Goal: Information Seeking & Learning: Learn about a topic

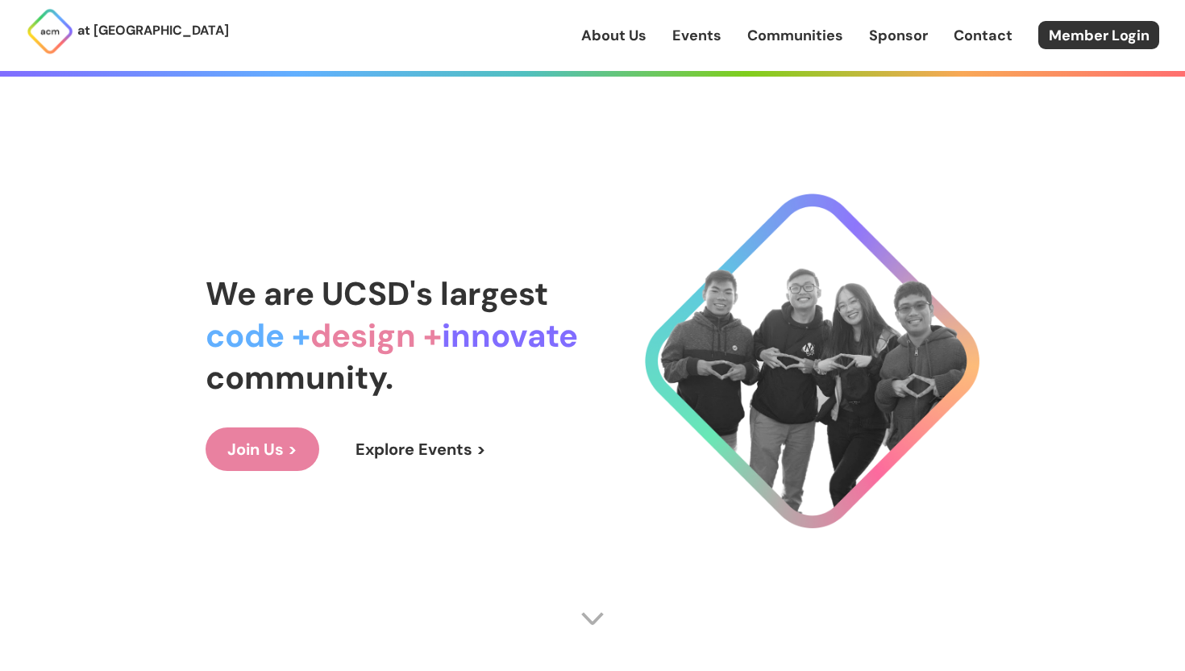
click at [707, 48] on div "About Us Events Communities Sponsor Contact Member Login" at bounding box center [883, 35] width 604 height 28
click at [706, 41] on link "Events" at bounding box center [696, 35] width 49 height 21
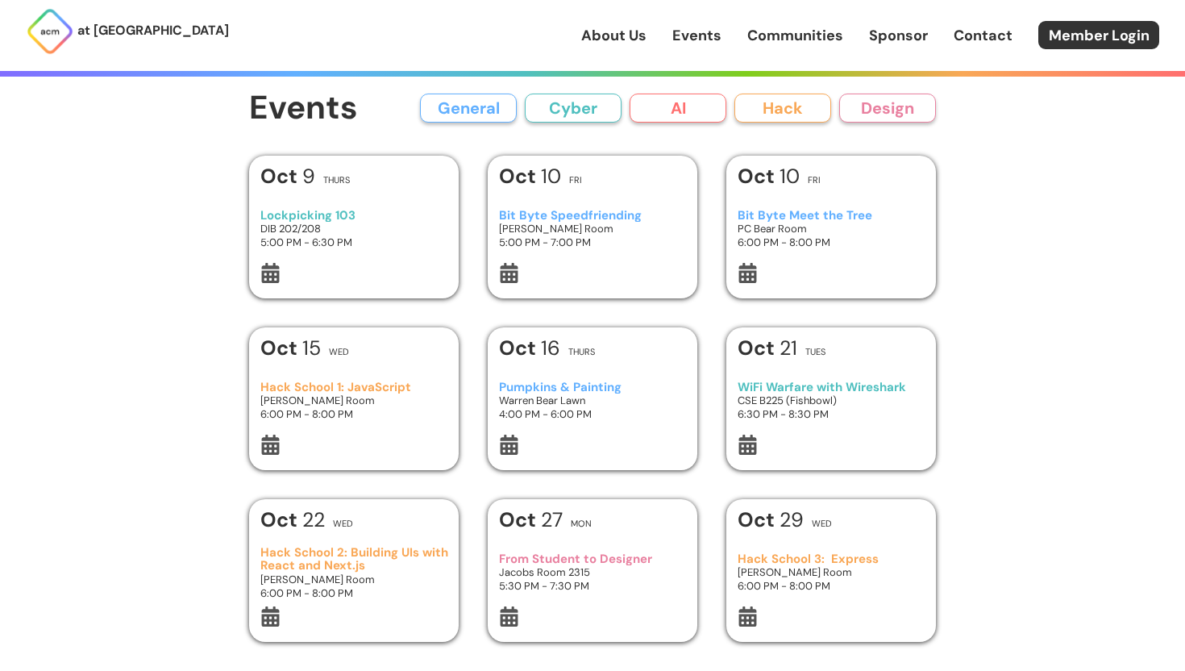
click at [375, 390] on h3 "Hack School 1: JavaScript" at bounding box center [354, 387] width 188 height 14
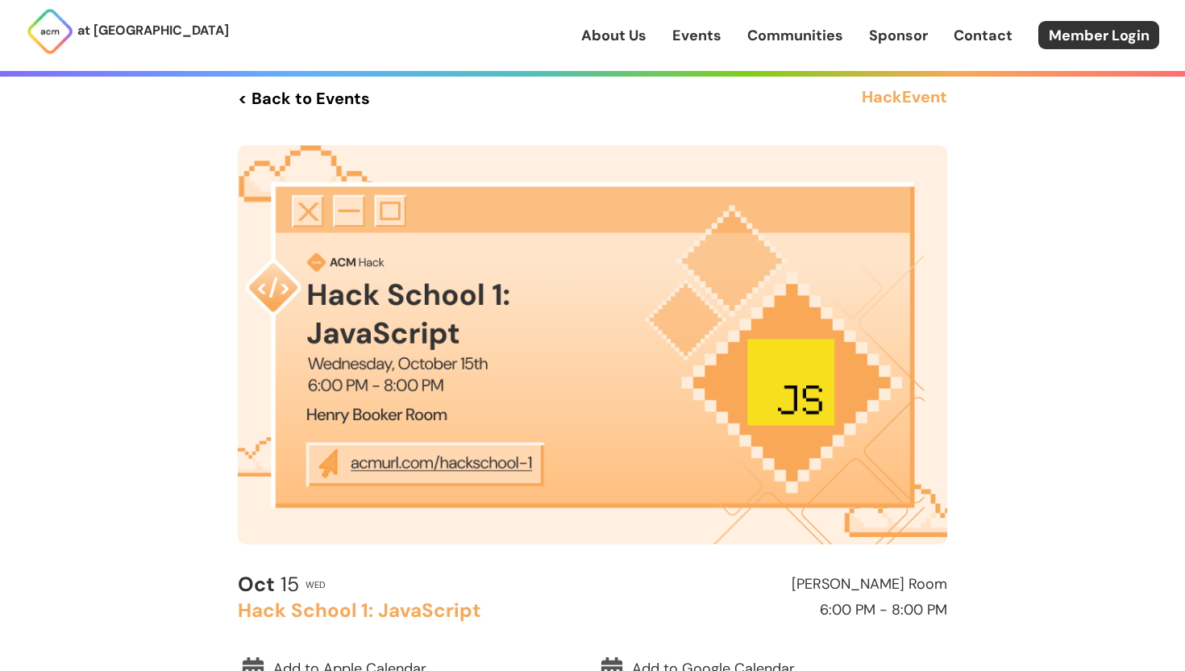
scroll to position [18, 0]
